Goal: Information Seeking & Learning: Learn about a topic

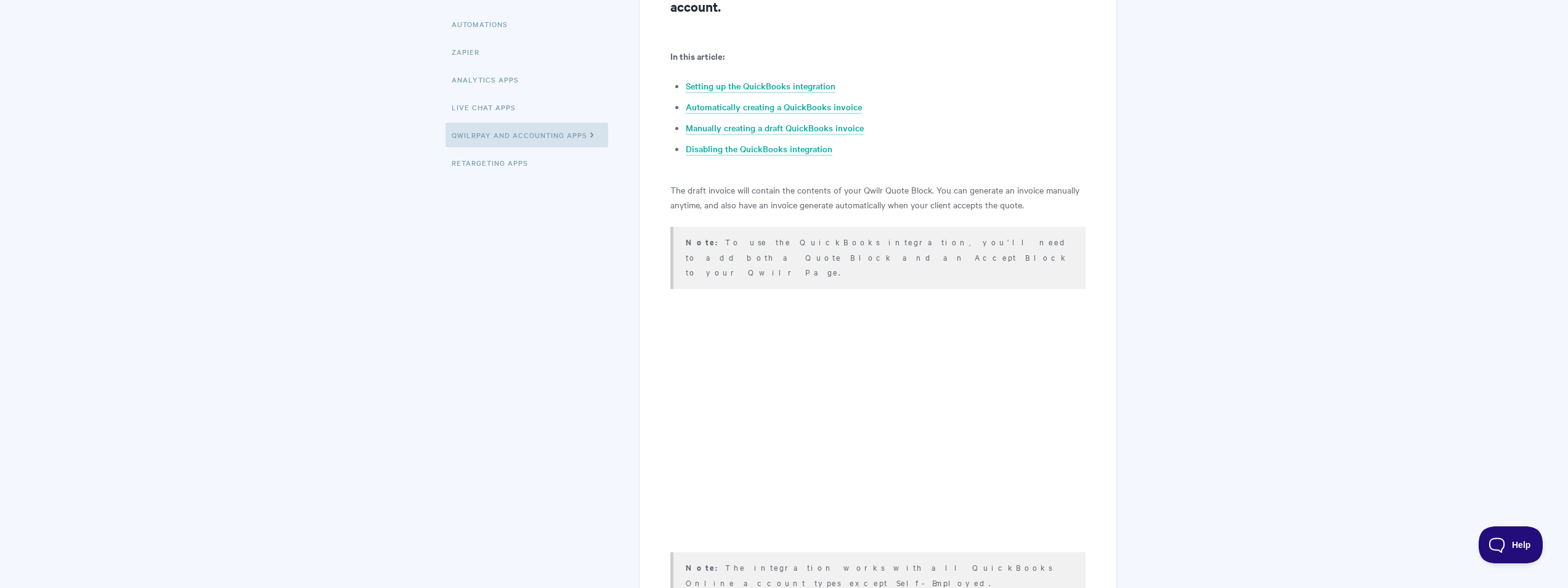
scroll to position [308, 0]
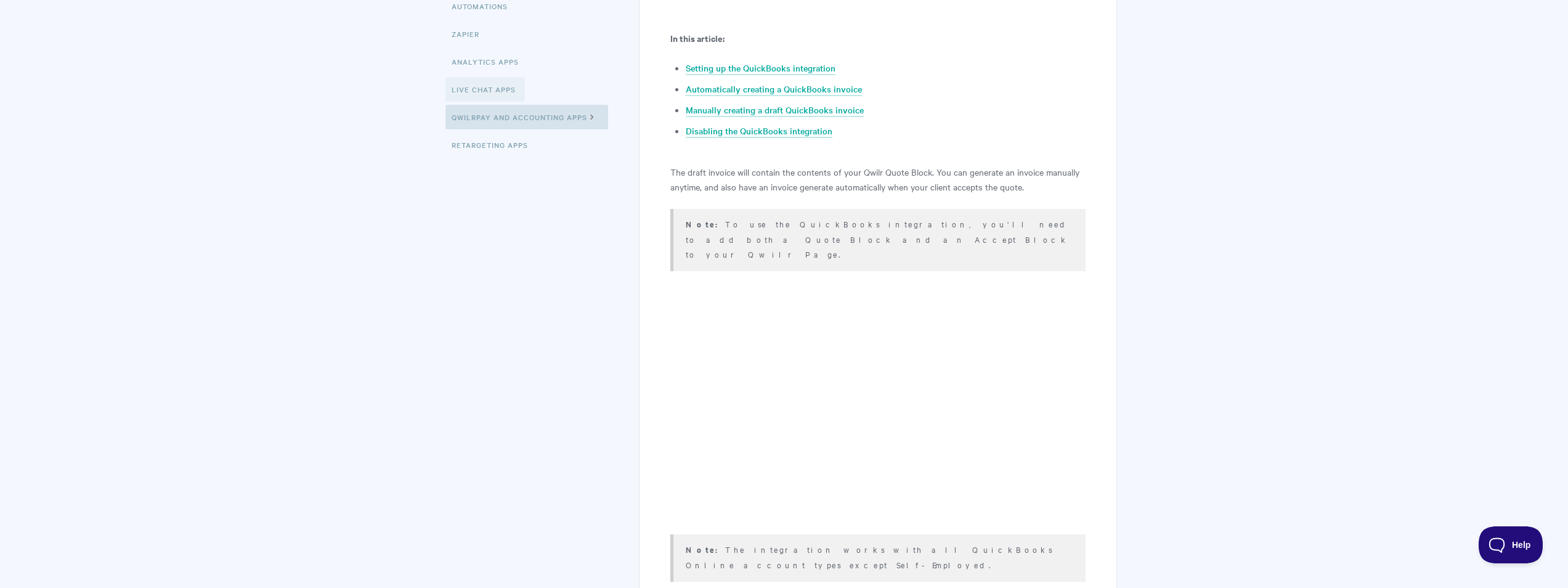
click at [482, 92] on link "Live Chat Apps" at bounding box center [485, 89] width 79 height 25
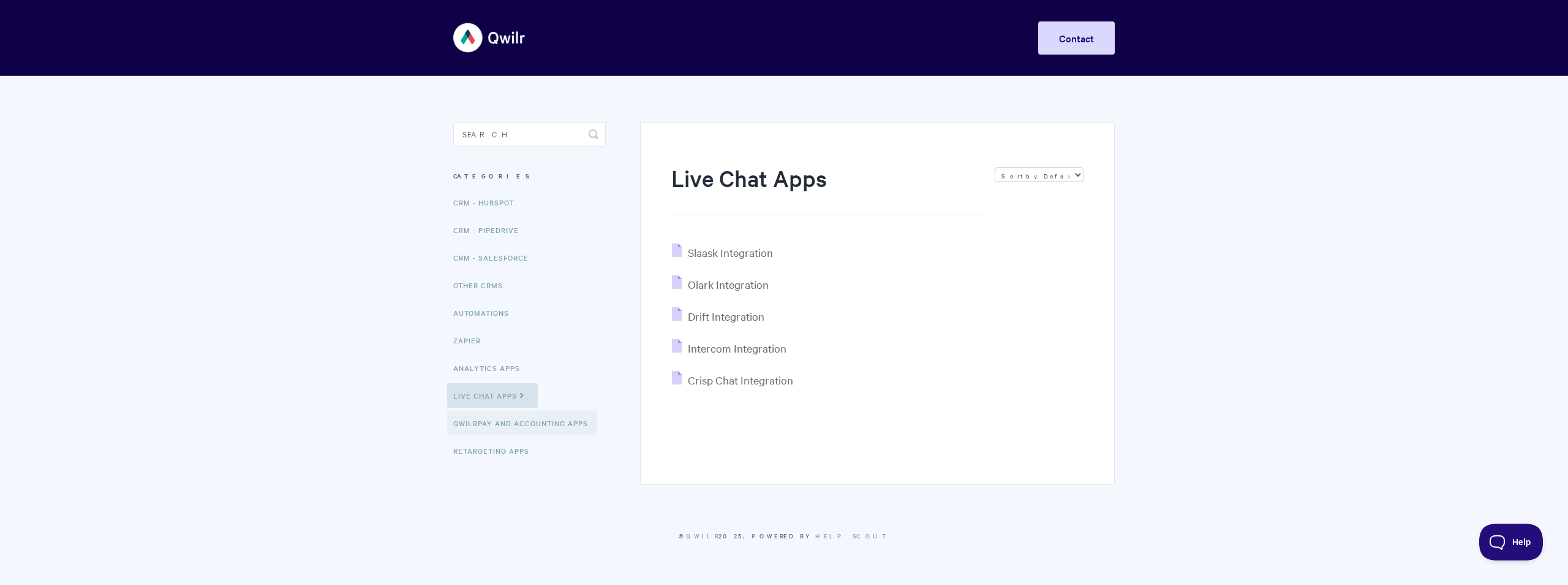
click at [541, 419] on link "QwilrPay and Accounting Apps" at bounding box center [522, 423] width 150 height 25
